Goal: Information Seeking & Learning: Find specific fact

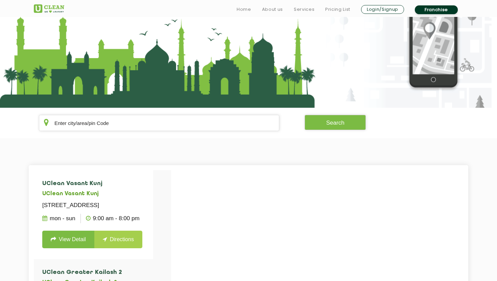
scroll to position [49, 0]
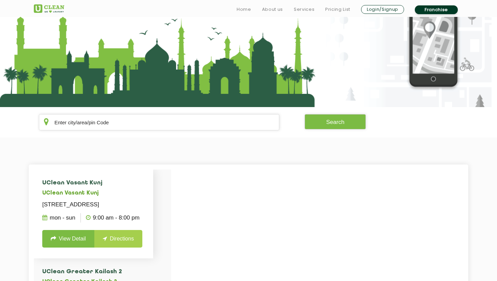
click at [74, 248] on link "View Detail" at bounding box center [68, 239] width 52 height 18
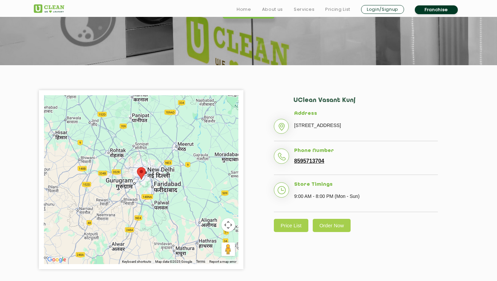
scroll to position [97, 0]
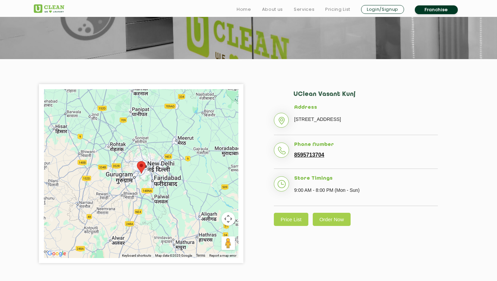
drag, startPoint x: 295, startPoint y: 117, endPoint x: 311, endPoint y: 135, distance: 24.2
click at [311, 135] on li "Address [STREET_ADDRESS]" at bounding box center [356, 120] width 164 height 31
copy p "[STREET_ADDRESS]"
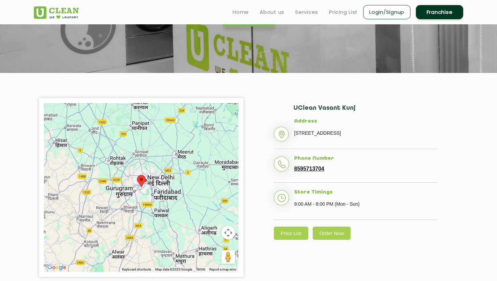
scroll to position [81, 0]
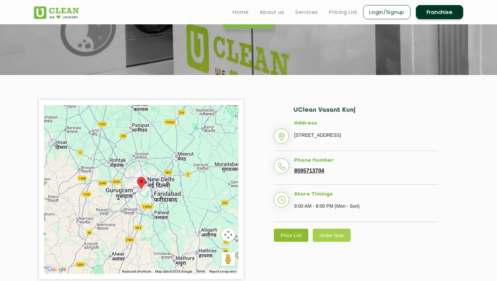
click at [289, 242] on link "Price List" at bounding box center [291, 235] width 34 height 13
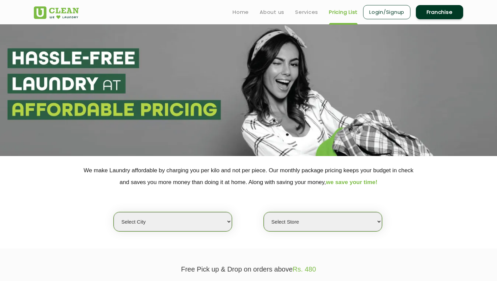
click at [218, 229] on select "Select city [GEOGRAPHIC_DATA] [GEOGRAPHIC_DATA] [GEOGRAPHIC_DATA] [GEOGRAPHIC_D…" at bounding box center [173, 221] width 118 height 19
select select "1"
click at [114, 212] on select "Select city [GEOGRAPHIC_DATA] [GEOGRAPHIC_DATA] [GEOGRAPHIC_DATA] [GEOGRAPHIC_D…" at bounding box center [173, 221] width 118 height 19
click at [281, 224] on select "Select Store" at bounding box center [323, 221] width 118 height 19
select select "2"
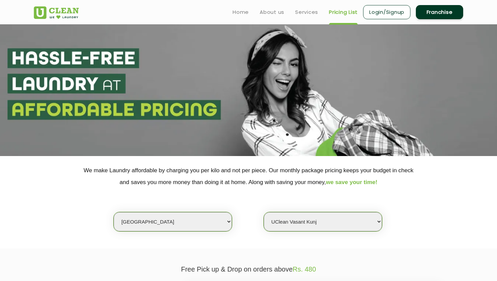
click at [264, 212] on select "Select Store [GEOGRAPHIC_DATA] [GEOGRAPHIC_DATA] 2 [GEOGRAPHIC_DATA] [PERSON_NA…" at bounding box center [323, 221] width 118 height 19
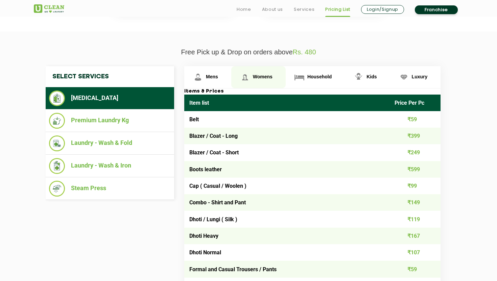
scroll to position [218, 0]
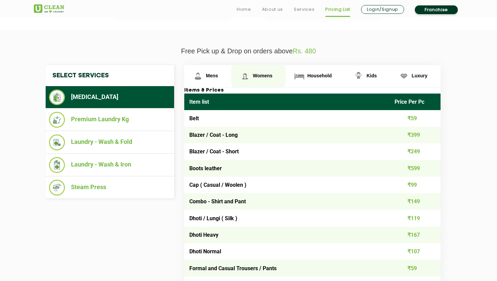
click at [262, 74] on span "Womens" at bounding box center [263, 75] width 20 height 5
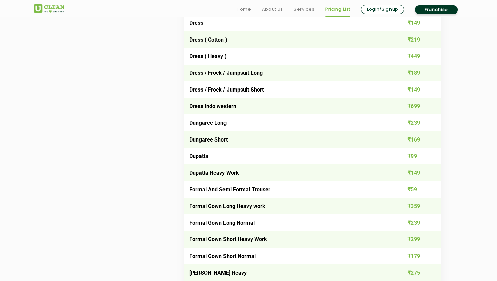
scroll to position [616, 0]
